Goal: Information Seeking & Learning: Understand process/instructions

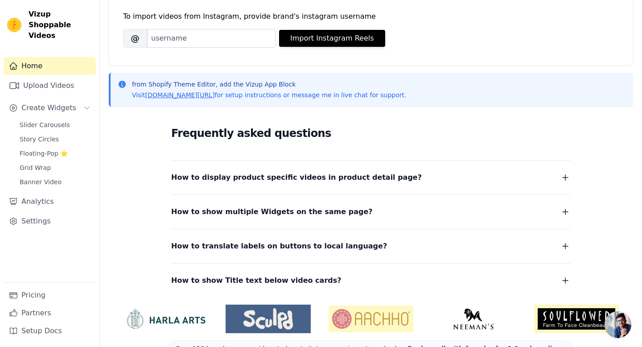
scroll to position [143, 0]
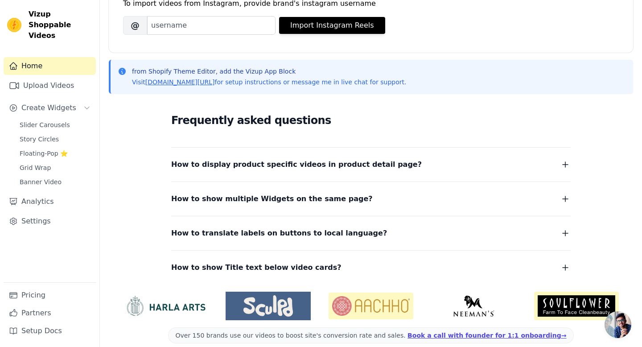
click at [564, 202] on icon "button" at bounding box center [565, 198] width 11 height 11
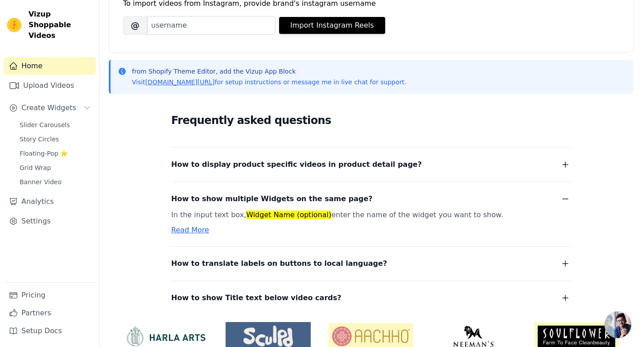
click at [187, 230] on link "Read More" at bounding box center [190, 230] width 38 height 8
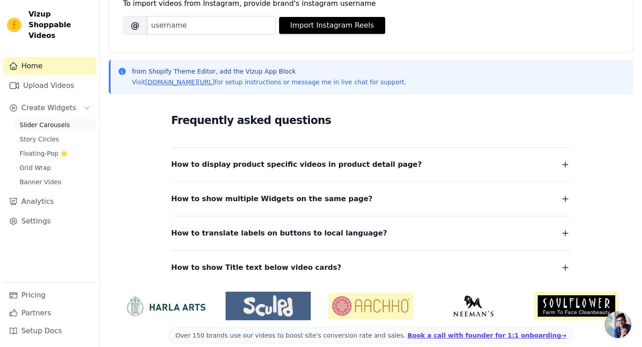
click at [56, 120] on span "Slider Carousels" at bounding box center [45, 124] width 50 height 9
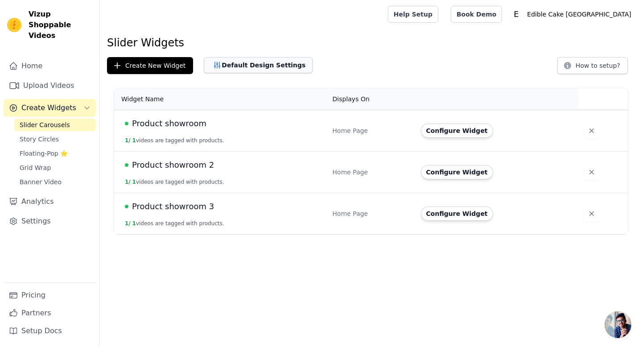
click at [263, 67] on button "Default Design Settings" at bounding box center [258, 65] width 109 height 16
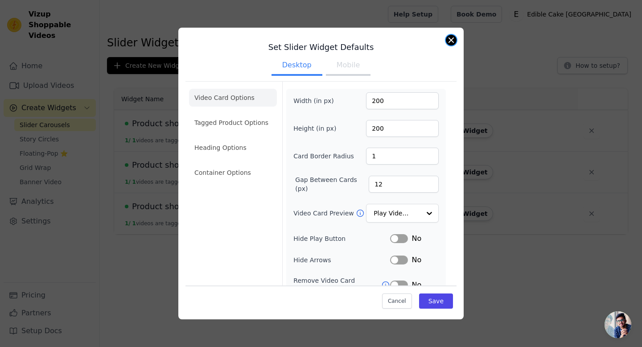
click at [450, 38] on button "Close modal" at bounding box center [451, 40] width 11 height 11
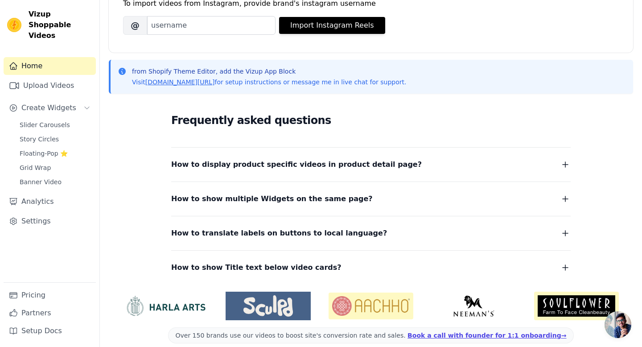
scroll to position [153, 0]
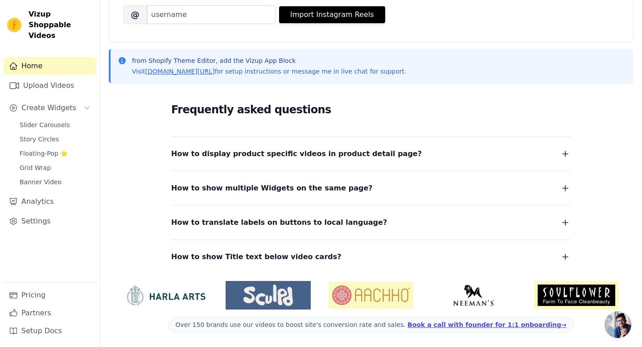
click at [261, 188] on span "How to show multiple Widgets on the same page?" at bounding box center [272, 188] width 202 height 12
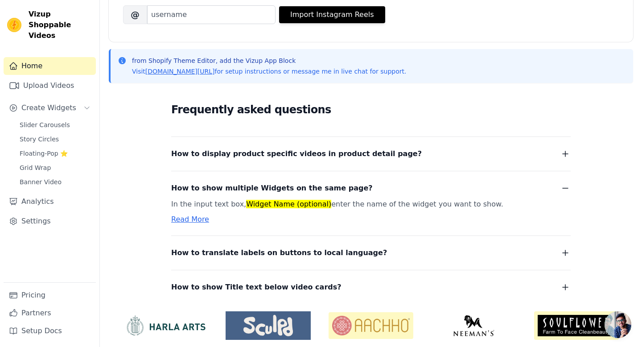
click at [269, 154] on span "How to display product specific videos in product detail page?" at bounding box center [296, 154] width 251 height 12
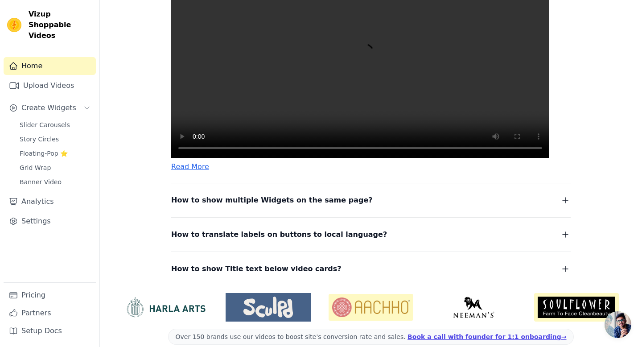
scroll to position [409, 0]
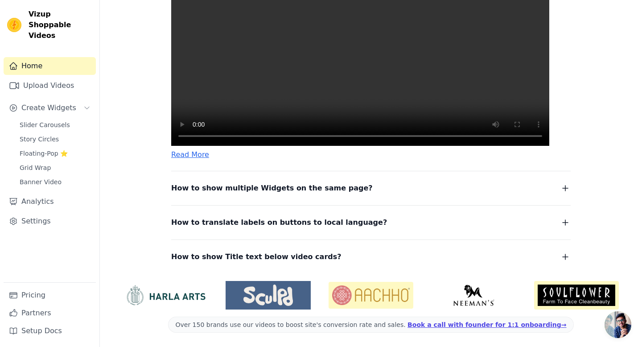
click at [214, 189] on span "How to show multiple Widgets on the same page?" at bounding box center [272, 188] width 202 height 12
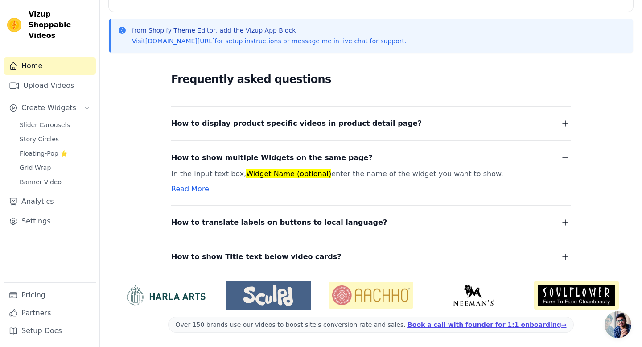
click at [194, 188] on link "Read More" at bounding box center [190, 189] width 38 height 8
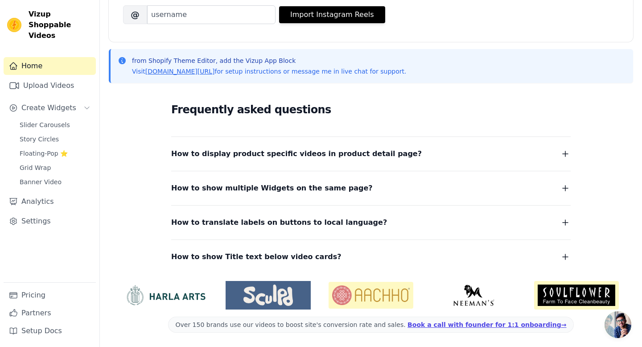
scroll to position [0, 0]
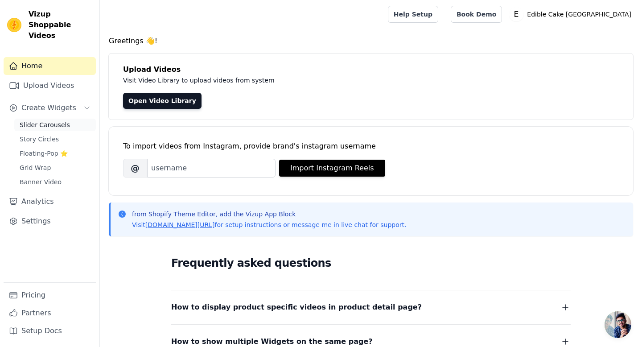
click at [56, 120] on span "Slider Carousels" at bounding box center [45, 124] width 50 height 9
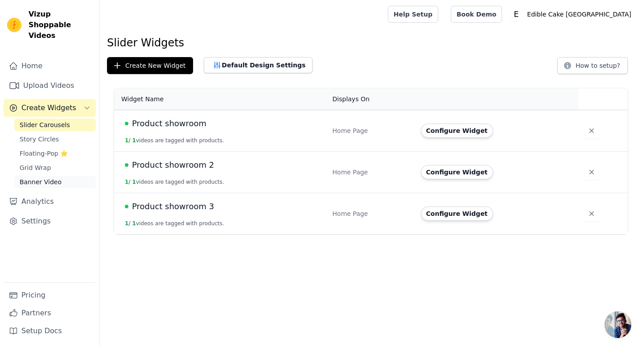
click at [51, 177] on span "Banner Video" at bounding box center [41, 181] width 42 height 9
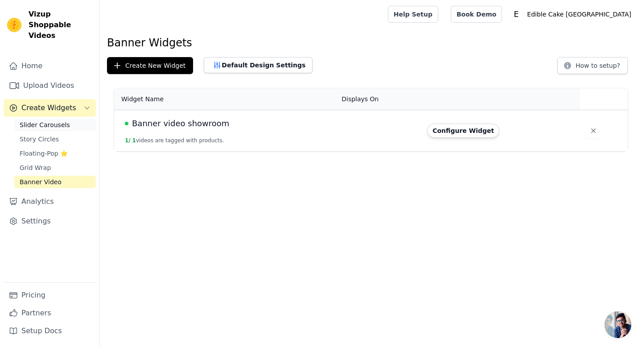
click at [59, 120] on span "Slider Carousels" at bounding box center [45, 124] width 50 height 9
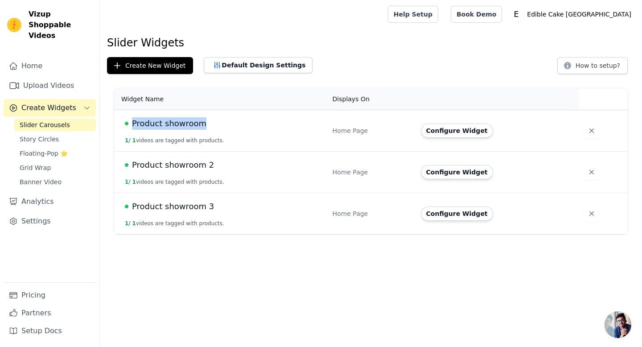
drag, startPoint x: 213, startPoint y: 125, endPoint x: 129, endPoint y: 122, distance: 84.3
click at [129, 122] on div "Product showroom" at bounding box center [223, 123] width 197 height 12
copy div "Product showroom"
